Goal: Use online tool/utility: Utilize a website feature to perform a specific function

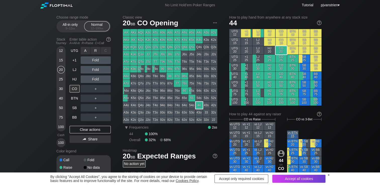
click at [87, 51] on div "A ✕" at bounding box center [86, 51] width 10 height 8
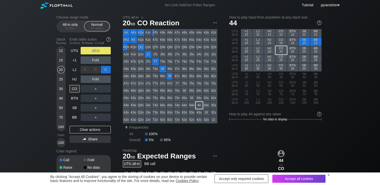
click at [104, 73] on div "C ✕" at bounding box center [106, 70] width 10 height 8
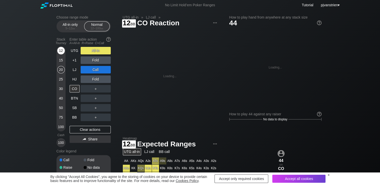
click at [58, 51] on div "12" at bounding box center [61, 51] width 8 height 8
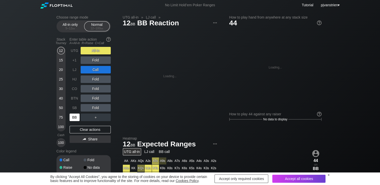
click at [74, 120] on div "BB" at bounding box center [75, 118] width 10 height 8
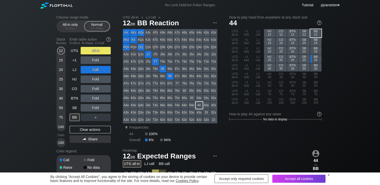
click at [36, 100] on div "Choose range mode All-in only 5 – 12 bb Normal 12 – 100 bb Stack Tourney Enter …" at bounding box center [190, 170] width 380 height 320
click at [89, 131] on div "Clear actions" at bounding box center [90, 130] width 41 height 8
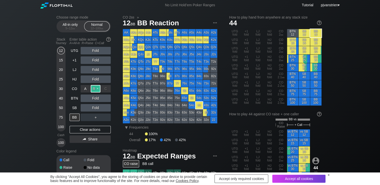
click at [94, 89] on div "R ✕" at bounding box center [96, 89] width 10 height 8
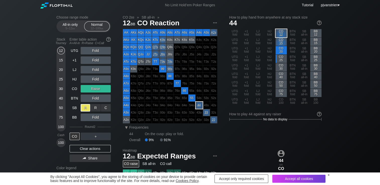
click at [82, 107] on div "A ✕" at bounding box center [86, 108] width 10 height 8
click at [96, 150] on div "Clear actions" at bounding box center [90, 149] width 41 height 8
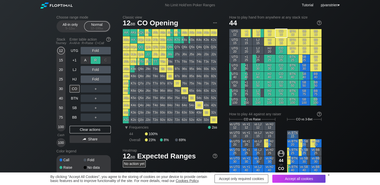
click at [95, 60] on div "R ✕" at bounding box center [96, 60] width 10 height 8
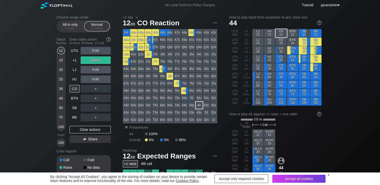
click at [24, 118] on div "Choose range mode All-in only 5 – 12 bb Normal 12 – 100 bb Stack Tourney Enter …" at bounding box center [190, 174] width 380 height 328
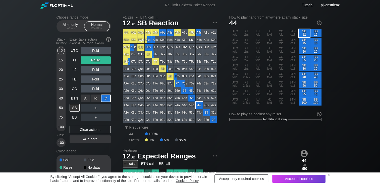
click at [107, 101] on div "C ✕" at bounding box center [106, 99] width 10 height 8
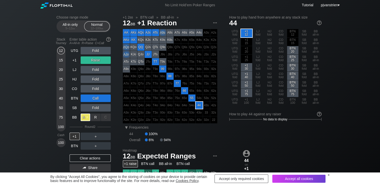
click at [85, 119] on div "A ✕" at bounding box center [86, 118] width 10 height 8
click at [95, 158] on div "Clear actions" at bounding box center [90, 159] width 41 height 8
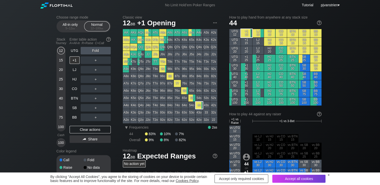
click at [31, 87] on div "Choose range mode All-in only 5 – 12 bb Normal 12 – 100 bb Stack Tourney Enter …" at bounding box center [190, 172] width 380 height 324
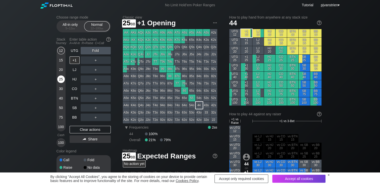
click at [59, 80] on div "25" at bounding box center [61, 80] width 8 height 8
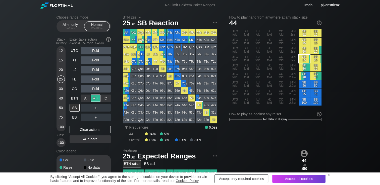
click at [94, 99] on div "R ✕" at bounding box center [96, 99] width 10 height 8
click at [104, 107] on div "C ✕" at bounding box center [106, 108] width 10 height 8
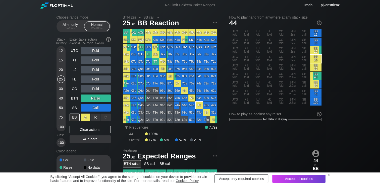
click at [82, 121] on div "A ✕" at bounding box center [86, 118] width 10 height 8
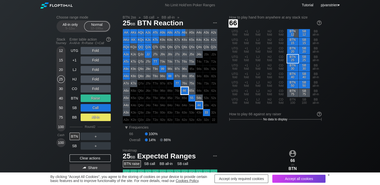
click at [185, 94] on div "66" at bounding box center [184, 90] width 7 height 7
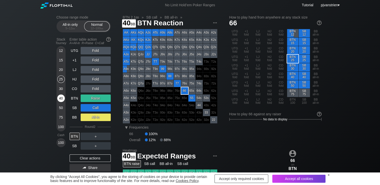
click at [59, 98] on div "40" at bounding box center [61, 99] width 8 height 8
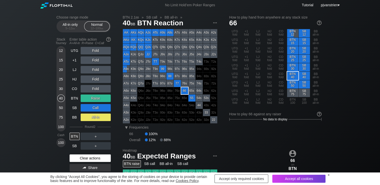
click at [93, 157] on div "Clear actions" at bounding box center [90, 159] width 41 height 8
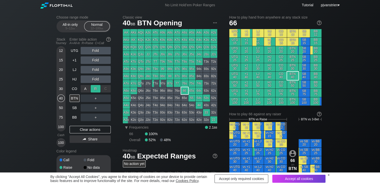
click at [96, 91] on div "R ✕" at bounding box center [96, 89] width 10 height 8
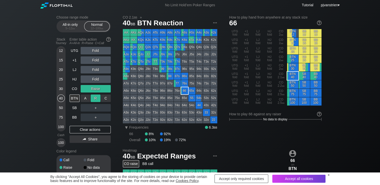
click at [94, 100] on div "R ✕" at bounding box center [96, 99] width 10 height 8
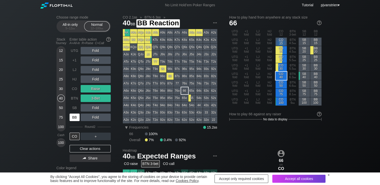
click at [75, 117] on div "BB" at bounding box center [75, 118] width 10 height 8
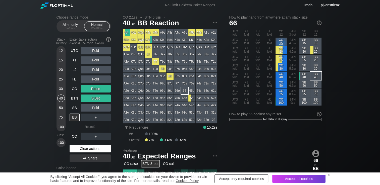
click at [90, 149] on div "Clear actions" at bounding box center [90, 149] width 41 height 8
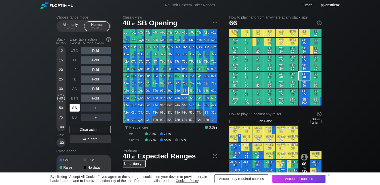
click at [75, 109] on div "SB" at bounding box center [75, 108] width 10 height 8
click at [57, 86] on div "30" at bounding box center [61, 90] width 8 height 10
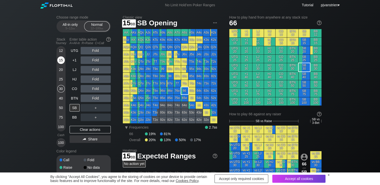
click at [60, 62] on div "15" at bounding box center [61, 60] width 8 height 8
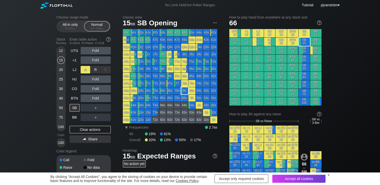
click at [87, 71] on div "A ✕" at bounding box center [86, 70] width 10 height 8
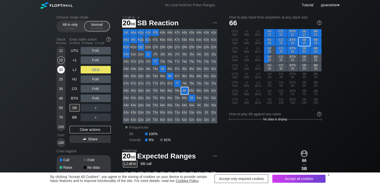
click at [60, 68] on div "20" at bounding box center [61, 70] width 8 height 8
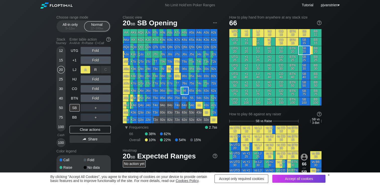
click at [89, 68] on div "A ✕" at bounding box center [86, 70] width 10 height 8
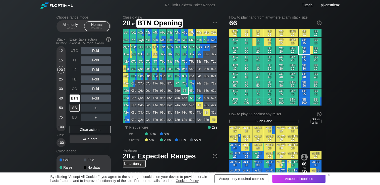
click at [77, 99] on div "BTN" at bounding box center [75, 99] width 10 height 8
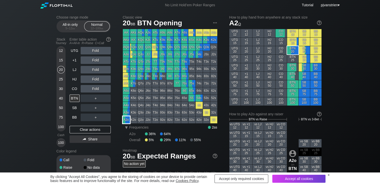
click at [127, 122] on div "A2o" at bounding box center [126, 119] width 7 height 7
click at [36, 78] on div "Choose range mode All-in only 5 – 12 bb Normal 12 – 100 bb Stack Tourney Enter …" at bounding box center [190, 170] width 380 height 320
click at [58, 51] on div "12" at bounding box center [61, 51] width 8 height 8
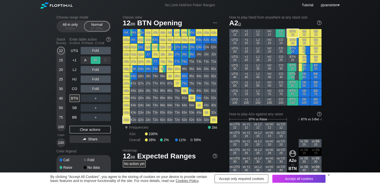
click at [93, 62] on div "R ✕" at bounding box center [96, 60] width 10 height 8
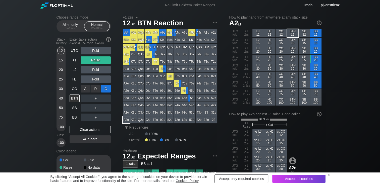
click at [105, 91] on div "C ✕" at bounding box center [106, 89] width 10 height 8
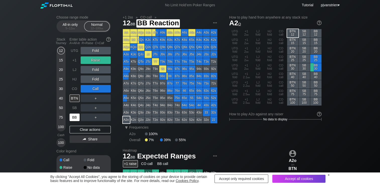
click at [74, 116] on div "BB" at bounding box center [75, 118] width 10 height 8
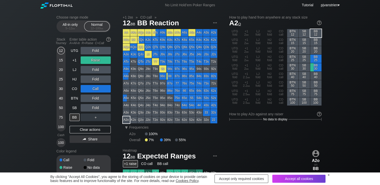
click at [93, 88] on div "Call" at bounding box center [96, 89] width 30 height 8
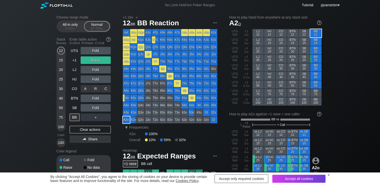
click at [107, 90] on div "C ✕" at bounding box center [106, 89] width 10 height 8
click at [97, 59] on div "R ✕" at bounding box center [96, 60] width 10 height 8
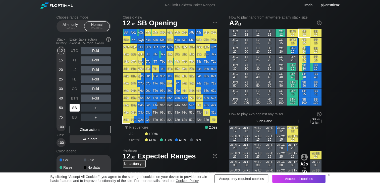
click at [72, 109] on div "SB" at bounding box center [75, 108] width 10 height 8
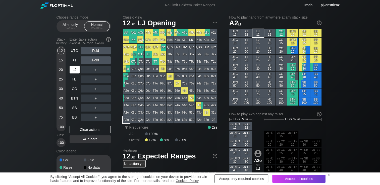
click at [72, 73] on div "LJ" at bounding box center [75, 70] width 10 height 8
click at [96, 54] on div "A ✕ R ✕ C ✕ Fold" at bounding box center [96, 51] width 30 height 8
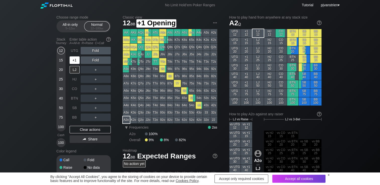
click at [77, 60] on div "+1" at bounding box center [75, 60] width 10 height 8
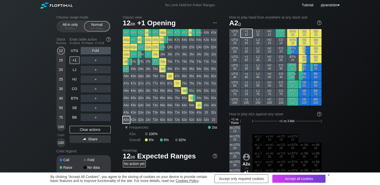
click at [65, 61] on div "12 15 20 25 30 40 50 75 100" at bounding box center [60, 88] width 9 height 85
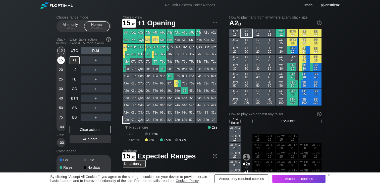
click at [60, 61] on div "15" at bounding box center [61, 60] width 8 height 8
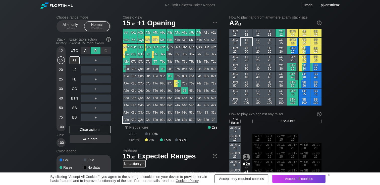
click at [96, 52] on div "R ✕" at bounding box center [96, 51] width 10 height 8
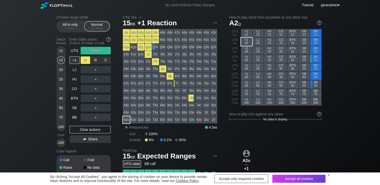
click at [87, 61] on div "A ✕" at bounding box center [86, 60] width 10 height 8
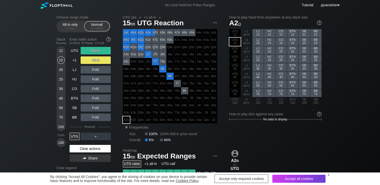
click at [93, 151] on div "Clear actions" at bounding box center [90, 149] width 41 height 8
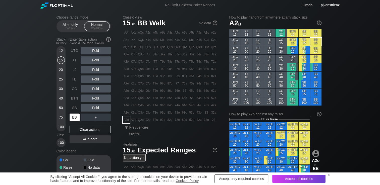
click at [73, 118] on div "BB" at bounding box center [75, 118] width 10 height 8
click at [94, 90] on div "Fold" at bounding box center [96, 89] width 30 height 8
click at [95, 91] on div "R ✕" at bounding box center [96, 89] width 10 height 8
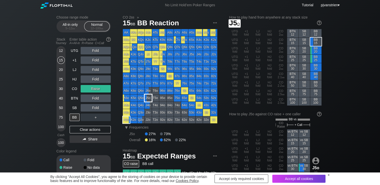
click at [148, 99] on div "J5o" at bounding box center [148, 98] width 7 height 7
click at [96, 92] on div "Raise" at bounding box center [96, 89] width 30 height 8
click at [97, 90] on div "R ✕" at bounding box center [96, 89] width 10 height 8
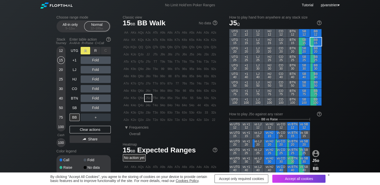
click at [86, 52] on div "A ✕" at bounding box center [86, 51] width 10 height 8
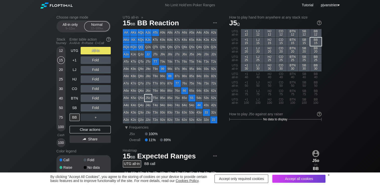
click at [60, 52] on div "12" at bounding box center [61, 51] width 8 height 8
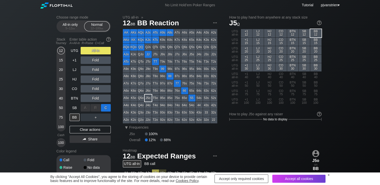
click at [106, 110] on div "C ✕" at bounding box center [106, 108] width 10 height 8
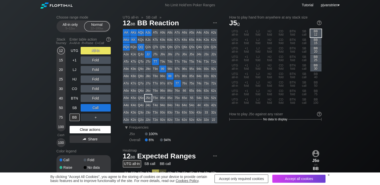
click at [85, 133] on div "Clear actions" at bounding box center [90, 130] width 41 height 8
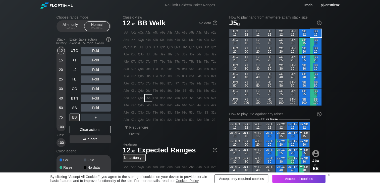
click at [58, 69] on div "20" at bounding box center [61, 70] width 8 height 8
click at [92, 71] on div "R ✕" at bounding box center [96, 70] width 10 height 8
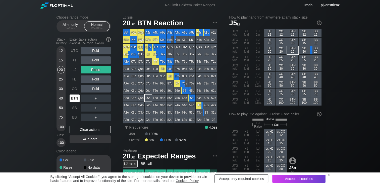
click at [75, 101] on div "BTN" at bounding box center [75, 99] width 10 height 8
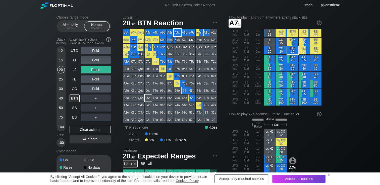
click at [178, 31] on div "A7s" at bounding box center [177, 32] width 7 height 7
click at [20, 100] on div "Choose range mode All-in only 5 – 12 bb Normal 12 – 100 bb Stack Tourney Enter …" at bounding box center [190, 174] width 380 height 328
click at [93, 69] on div "Raise" at bounding box center [96, 70] width 30 height 8
click at [97, 70] on div "R ✕" at bounding box center [96, 70] width 10 height 8
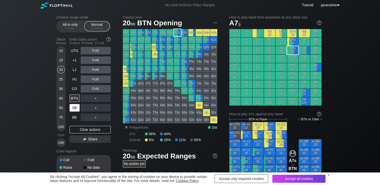
click at [72, 108] on div "SB" at bounding box center [75, 108] width 10 height 8
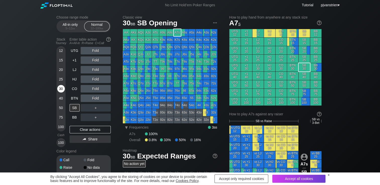
click at [60, 90] on div "30" at bounding box center [61, 89] width 8 height 8
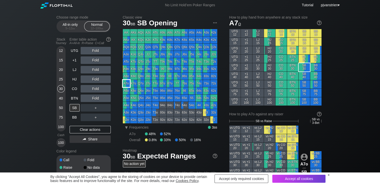
click at [125, 85] on div "A7o" at bounding box center [126, 83] width 7 height 7
click at [85, 98] on div "Fold" at bounding box center [96, 99] width 30 height 8
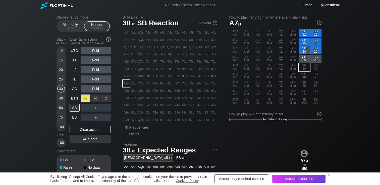
click at [85, 98] on div "A ✕" at bounding box center [86, 99] width 10 height 8
click at [43, 105] on div "Choose range mode All-in only 5 – 12 bb Normal 12 – 100 bb Stack Tourney Enter …" at bounding box center [190, 170] width 380 height 320
click at [85, 100] on div "A ✕" at bounding box center [86, 99] width 10 height 8
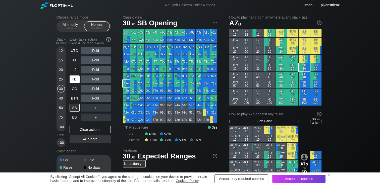
click at [79, 79] on div "HJ" at bounding box center [75, 80] width 10 height 8
